Goal: Navigation & Orientation: Find specific page/section

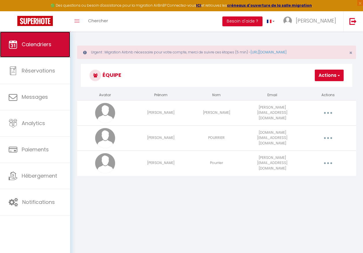
click at [45, 40] on link "Calendriers" at bounding box center [35, 44] width 70 height 26
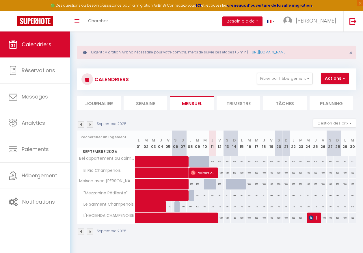
scroll to position [31, 0]
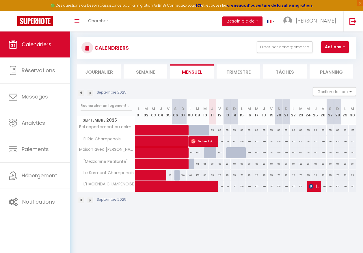
click at [354, 73] on ul "Journalier [GEOGRAPHIC_DATA] Mensuel Trimestre Tâches Planning" at bounding box center [216, 71] width 279 height 14
click at [353, 72] on li "Planning" at bounding box center [332, 71] width 44 height 14
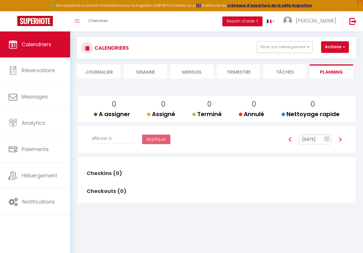
click at [113, 72] on li "Journalier" at bounding box center [99, 71] width 44 height 14
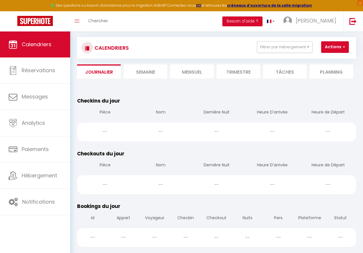
click at [146, 74] on li "Semaine" at bounding box center [146, 71] width 44 height 14
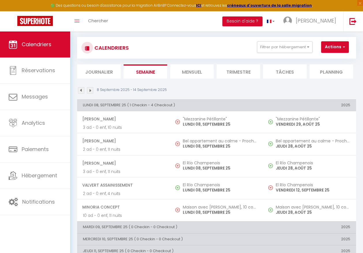
click at [191, 72] on li "Mensuel" at bounding box center [192, 71] width 44 height 14
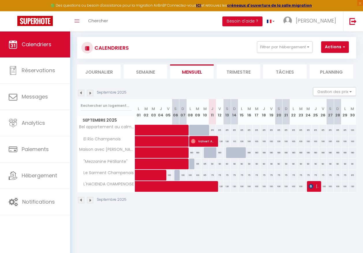
click at [242, 71] on li "Trimestre" at bounding box center [239, 71] width 44 height 14
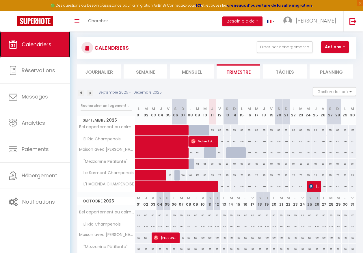
click at [45, 45] on span "Calendriers" at bounding box center [37, 44] width 30 height 7
click at [54, 38] on link "Calendriers" at bounding box center [35, 44] width 70 height 26
